Goal: Information Seeking & Learning: Learn about a topic

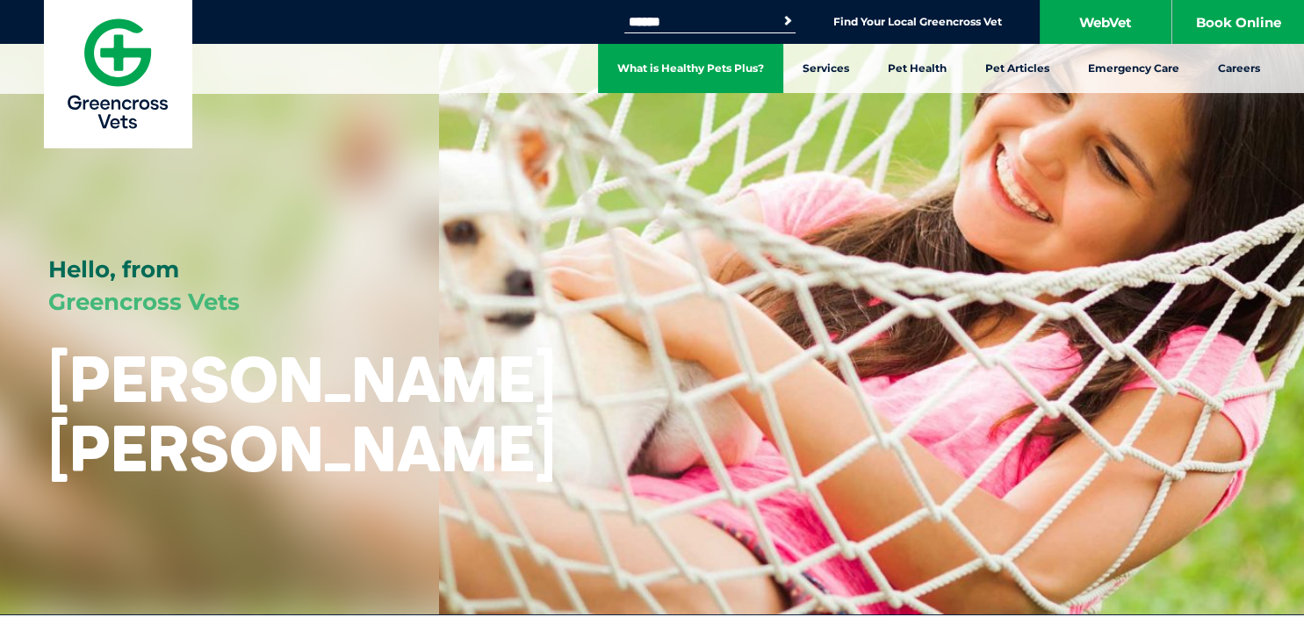
click at [738, 68] on link "What is Healthy Pets Plus?" at bounding box center [690, 68] width 185 height 49
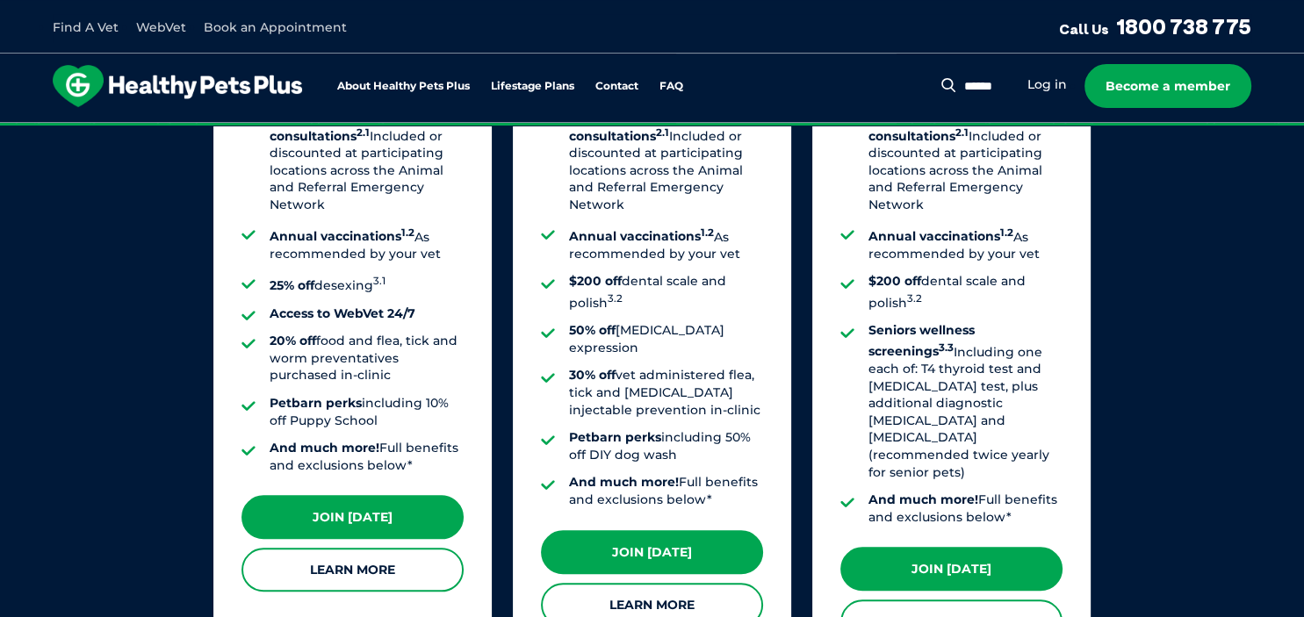
scroll to position [1576, 0]
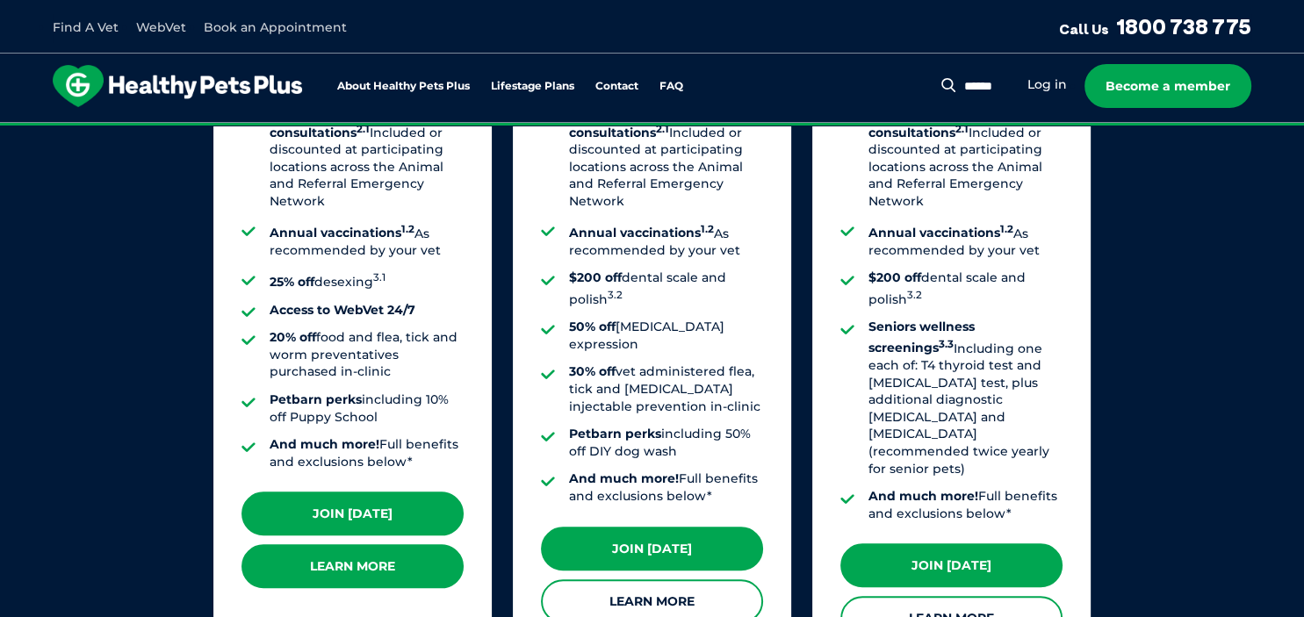
click at [363, 544] on link "Learn More" at bounding box center [353, 566] width 222 height 44
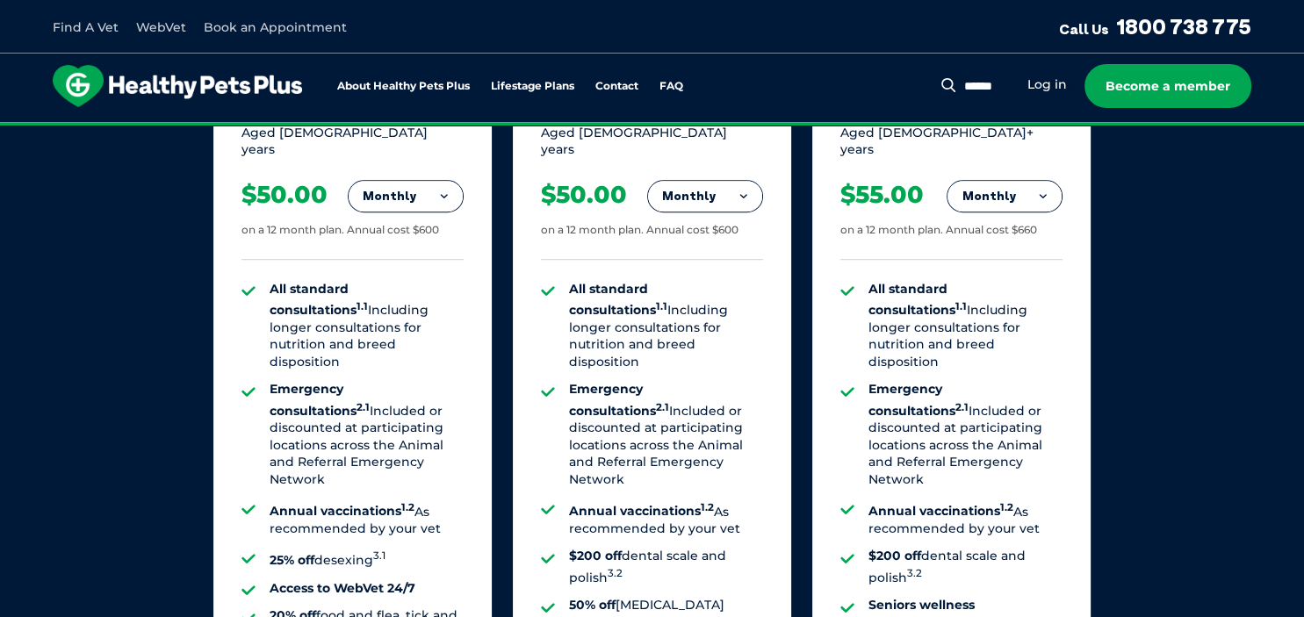
scroll to position [1391, 0]
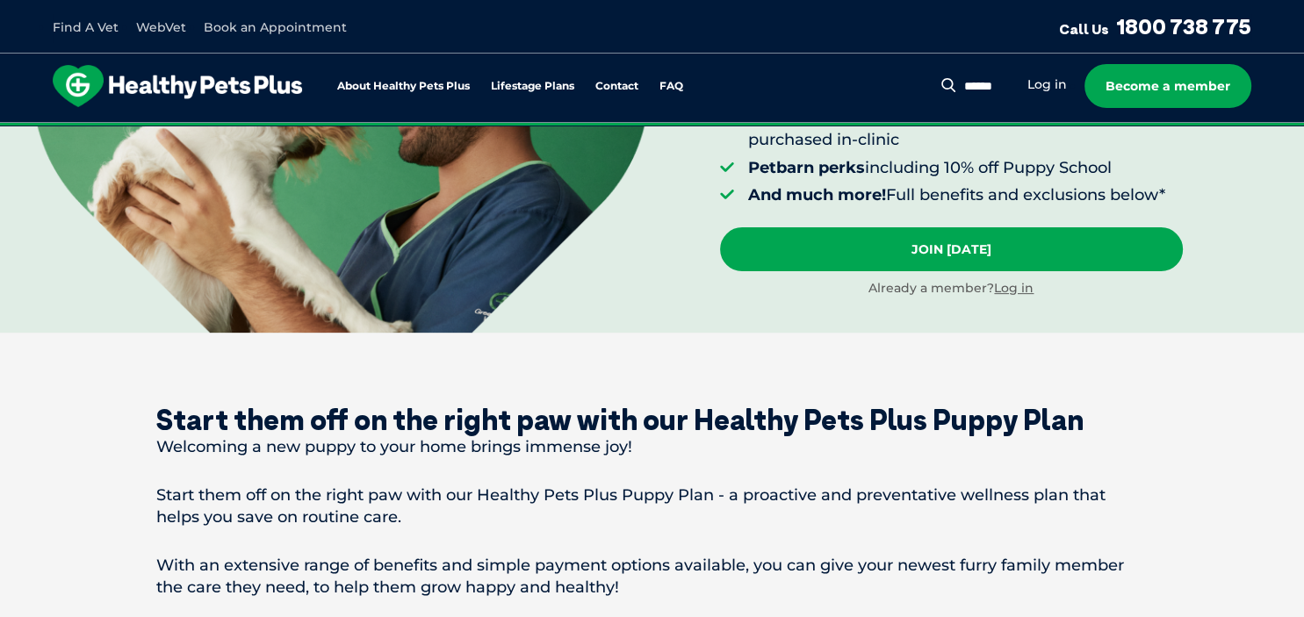
scroll to position [371, 0]
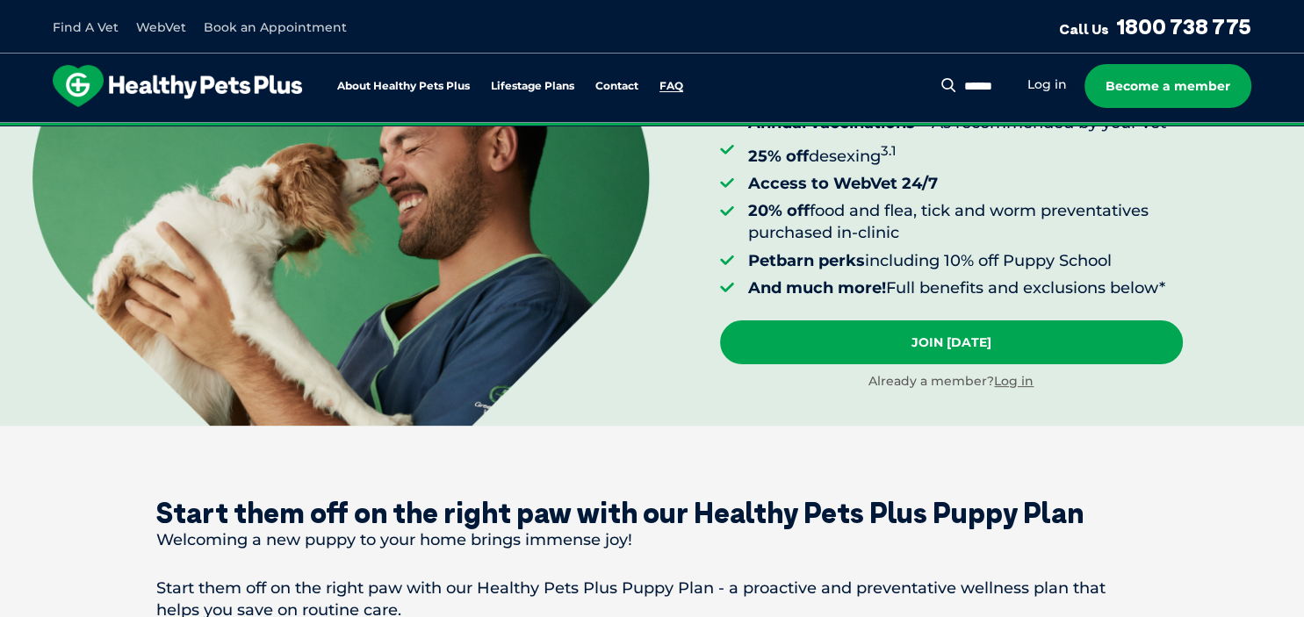
click at [672, 84] on link "FAQ" at bounding box center [672, 86] width 24 height 11
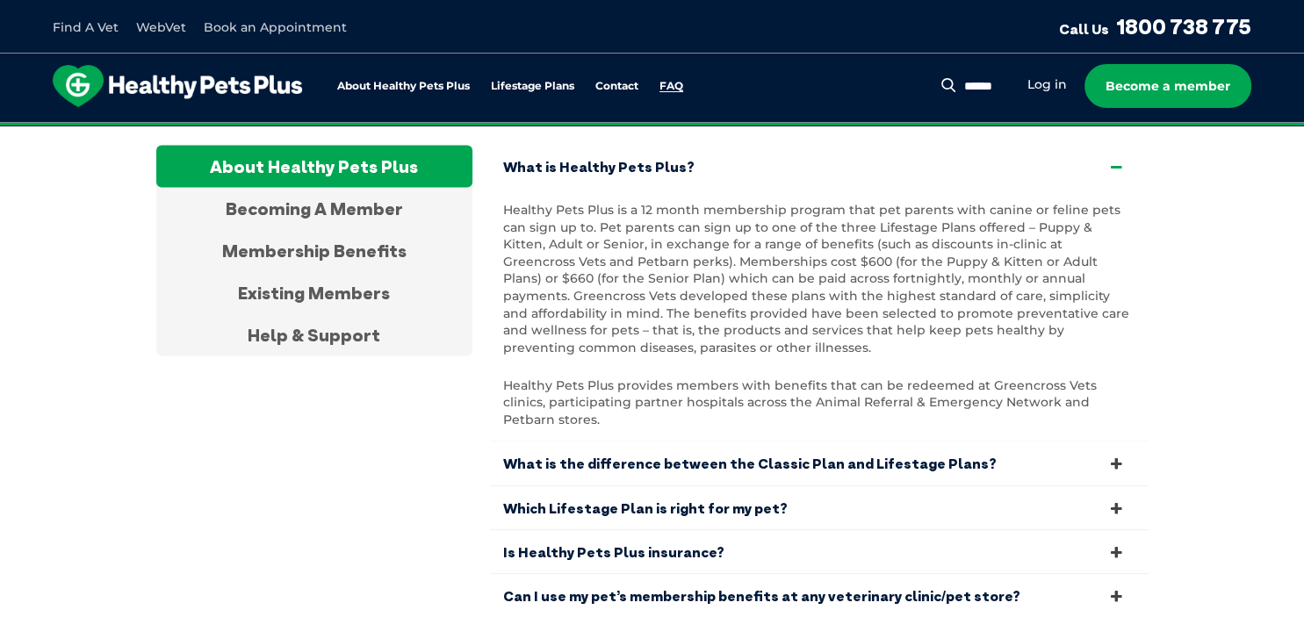
scroll to position [3313, 0]
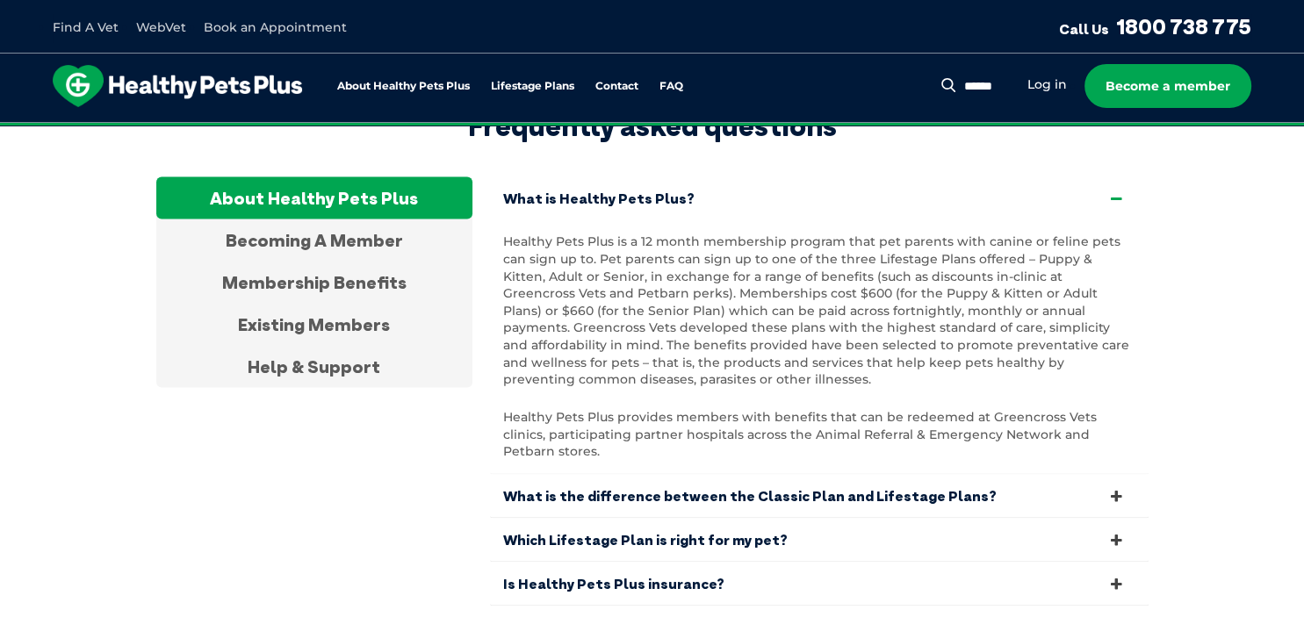
click at [1116, 576] on icon at bounding box center [1116, 584] width 19 height 17
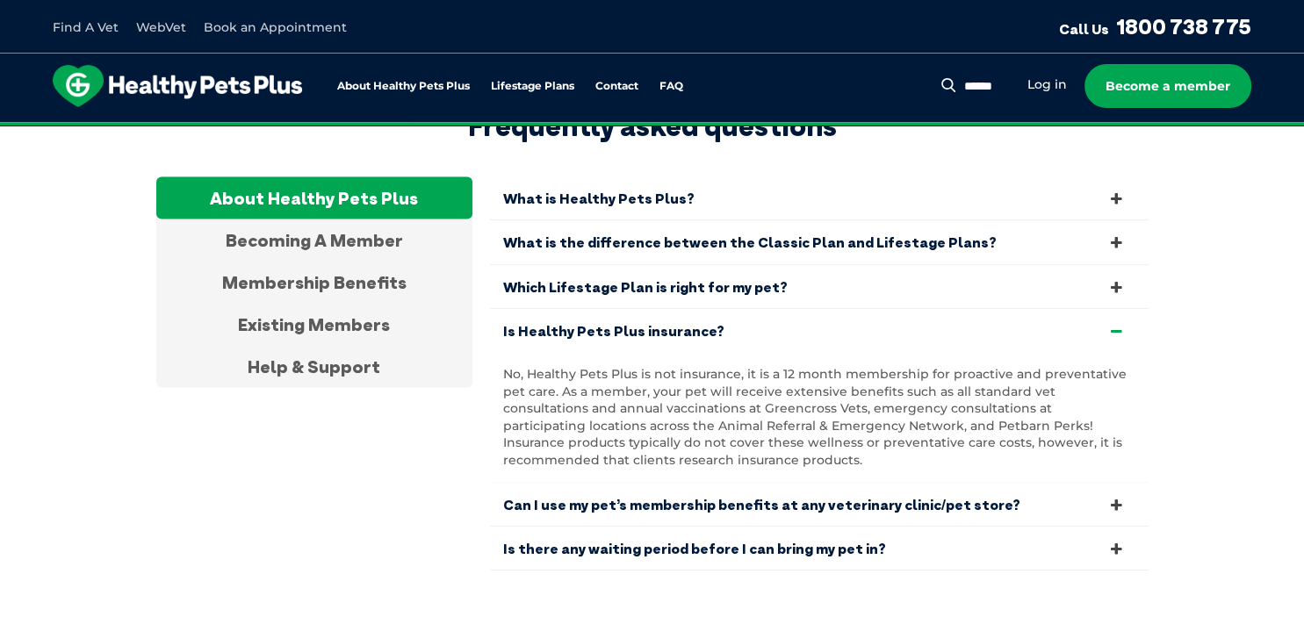
click at [1120, 323] on icon at bounding box center [1116, 331] width 19 height 17
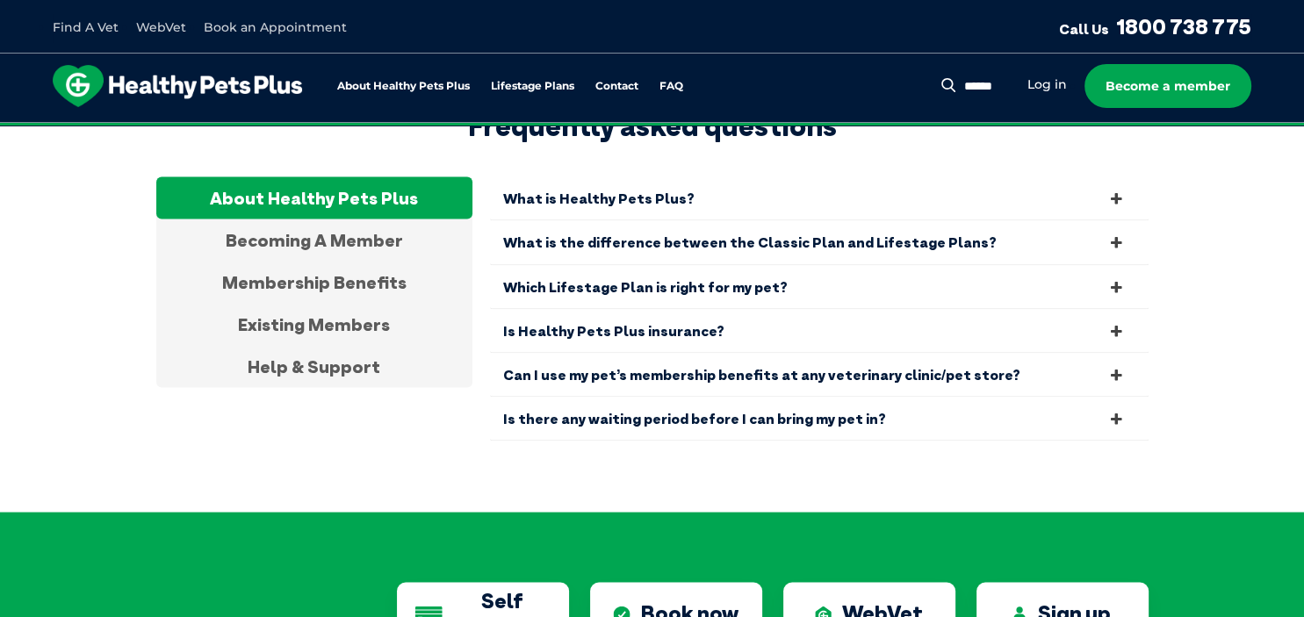
click at [1117, 367] on icon at bounding box center [1116, 375] width 19 height 17
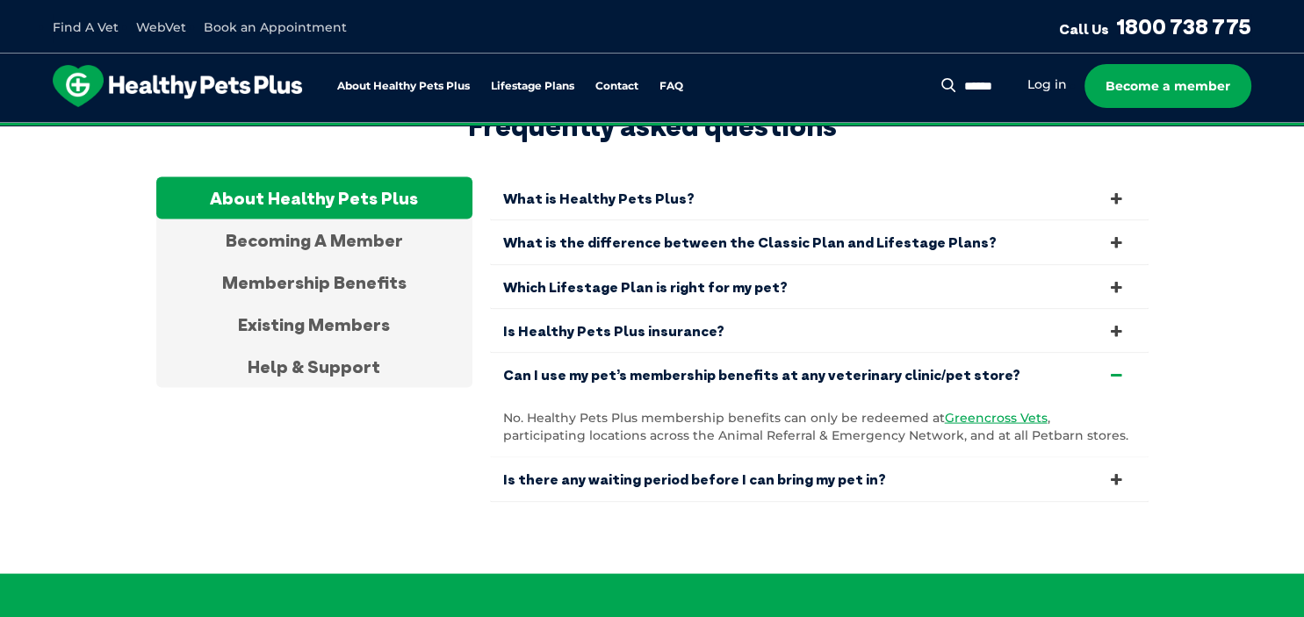
click at [1117, 367] on icon at bounding box center [1116, 375] width 19 height 17
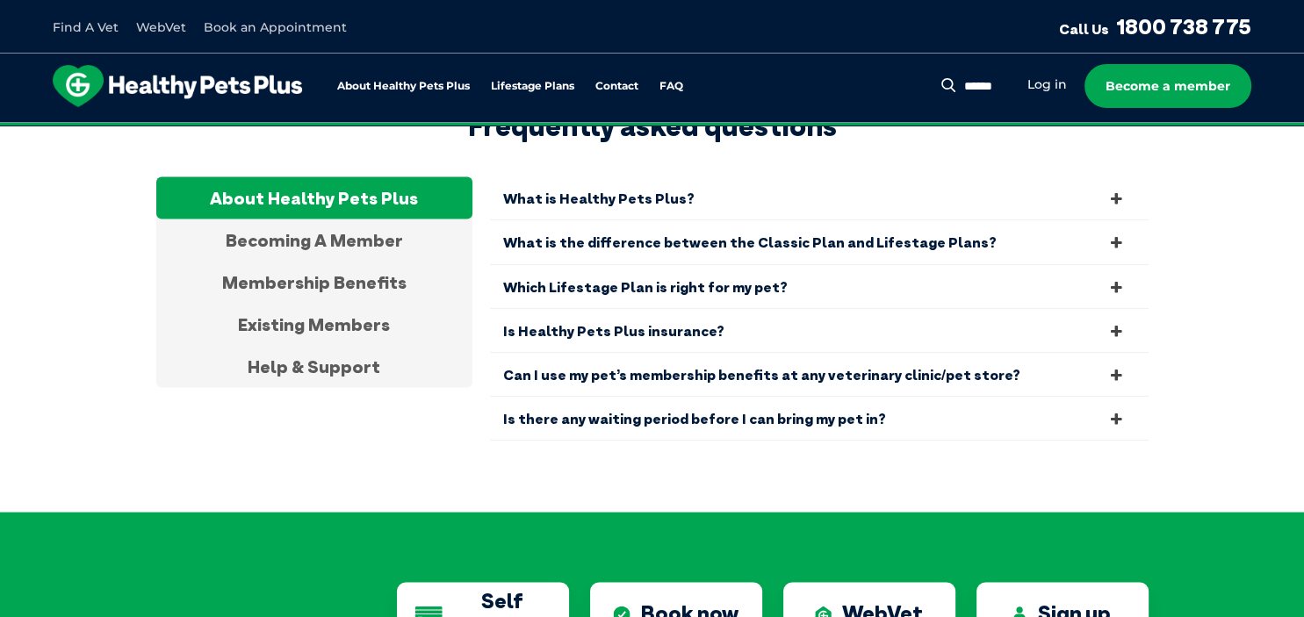
click at [1117, 191] on icon at bounding box center [1116, 199] width 19 height 17
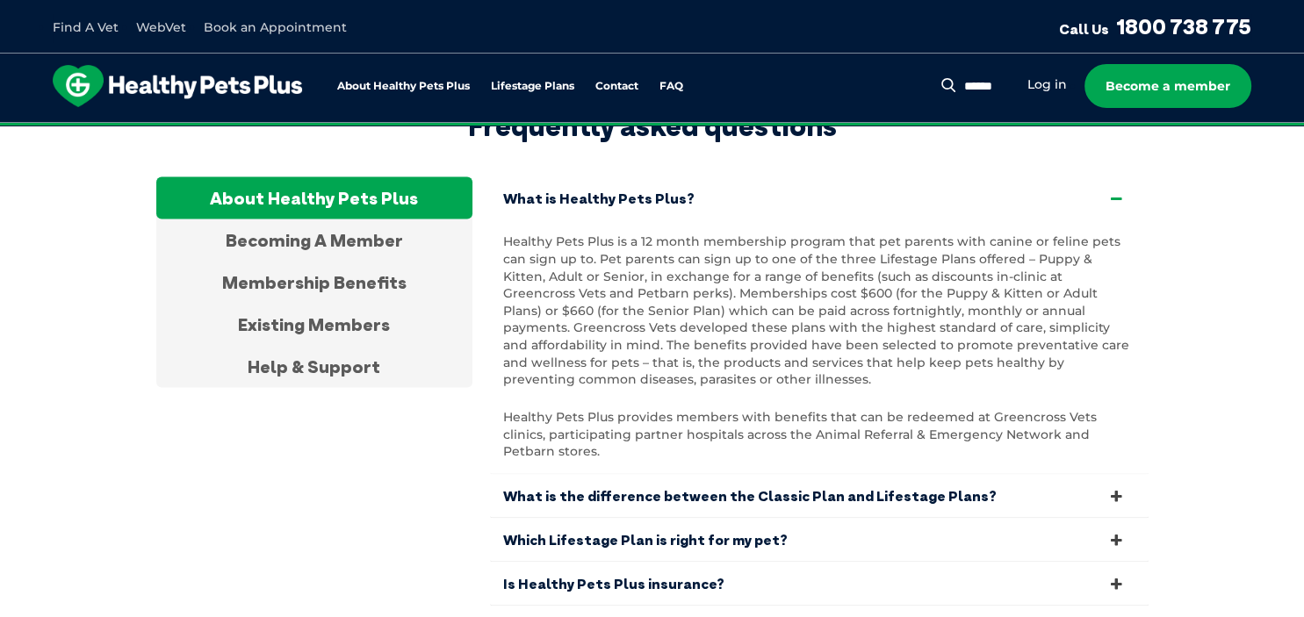
click at [1117, 191] on icon at bounding box center [1116, 199] width 19 height 17
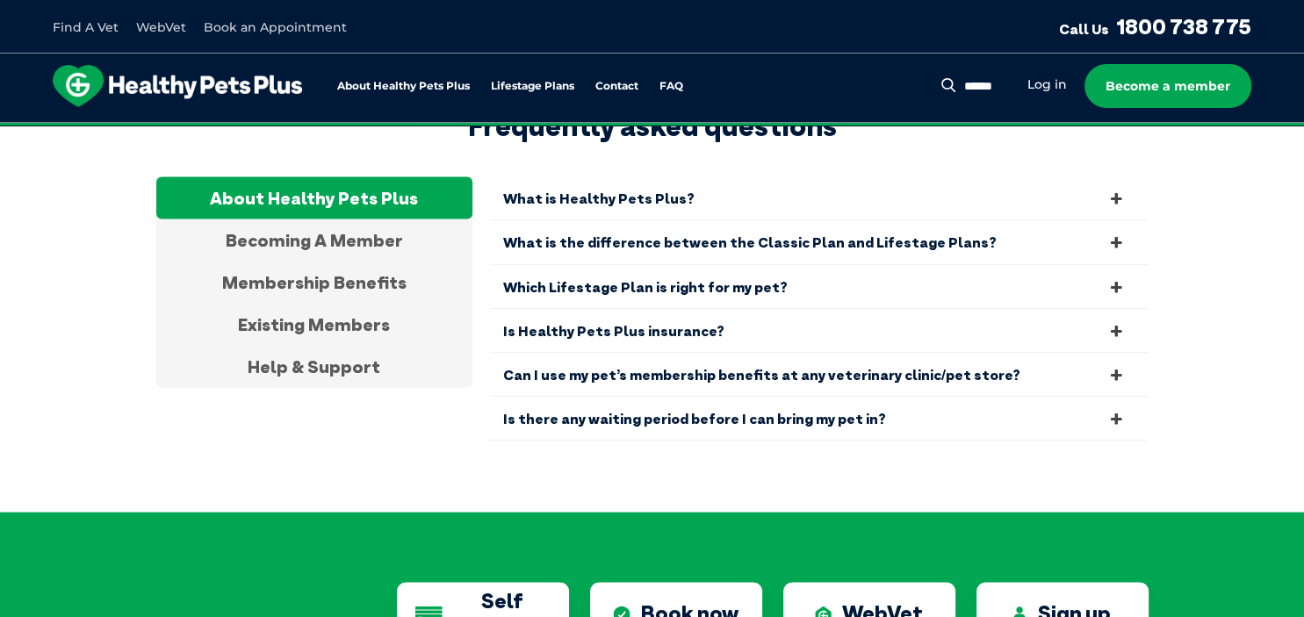
scroll to position [3035, 0]
